Goal: Find specific page/section: Find specific page/section

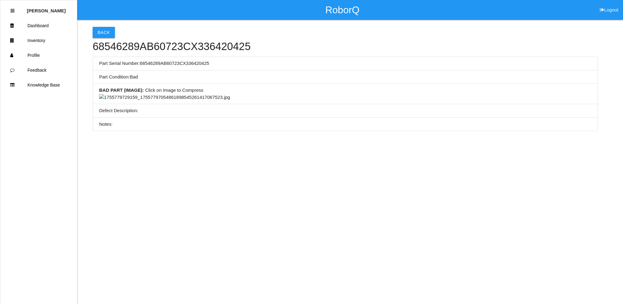
scroll to position [205, 0]
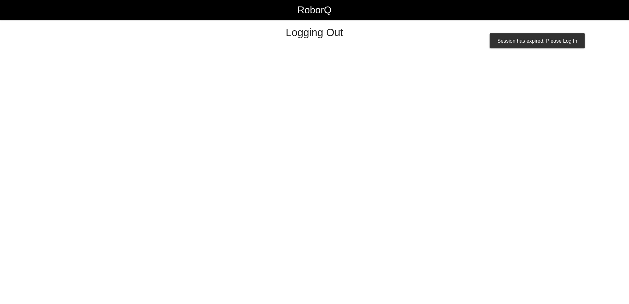
select select "Customer"
